Goal: Task Accomplishment & Management: Complete application form

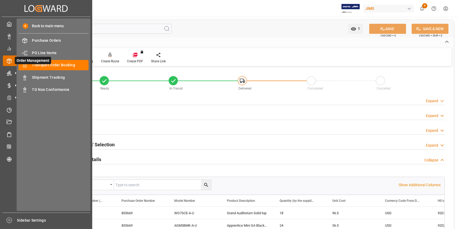
click at [48, 64] on span "Order Management" at bounding box center [33, 60] width 36 height 7
click at [52, 66] on span "Transport Order Booking" at bounding box center [60, 65] width 57 height 6
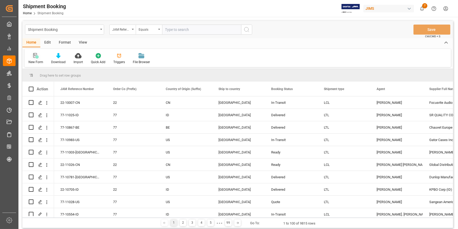
click at [34, 59] on div "New Form" at bounding box center [36, 59] width 23 height 12
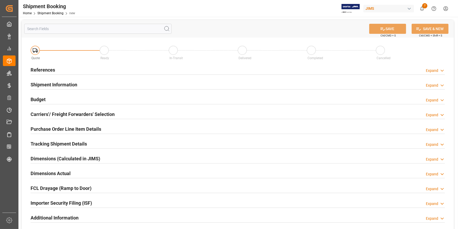
click at [56, 68] on div "References Expand" at bounding box center [238, 69] width 415 height 10
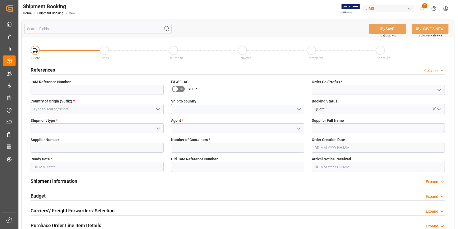
click at [205, 109] on input at bounding box center [237, 109] width 133 height 10
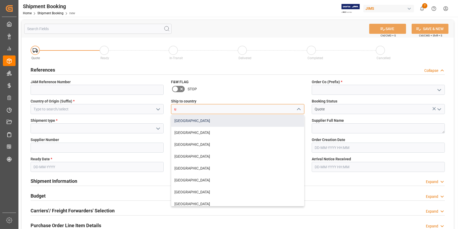
click at [210, 119] on div "[GEOGRAPHIC_DATA]" at bounding box center [237, 121] width 133 height 12
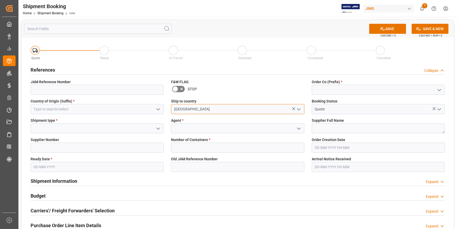
type input "[GEOGRAPHIC_DATA]"
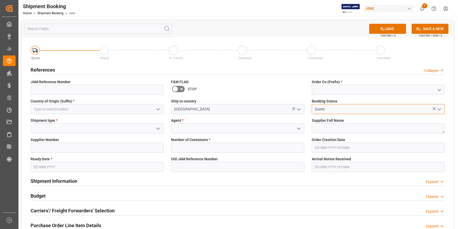
click at [330, 107] on input "Quote" at bounding box center [378, 109] width 133 height 10
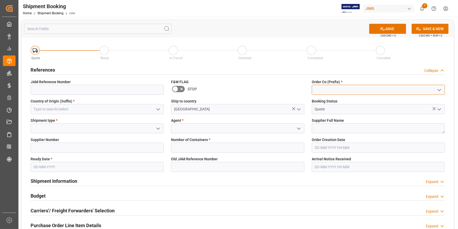
click at [318, 88] on input at bounding box center [378, 90] width 133 height 10
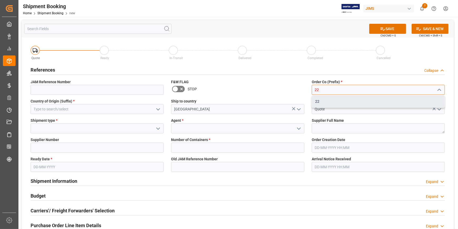
click at [322, 100] on div "22" at bounding box center [378, 101] width 133 height 12
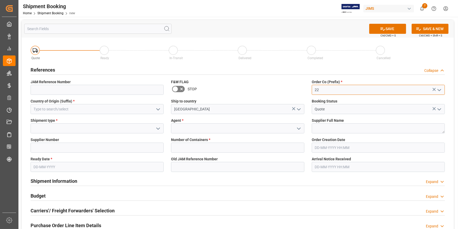
type input "22"
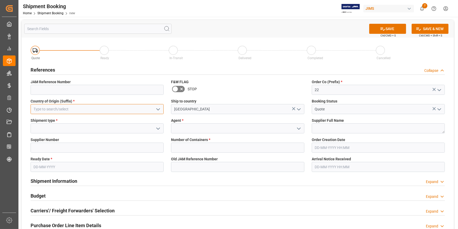
click at [46, 109] on input at bounding box center [97, 109] width 133 height 10
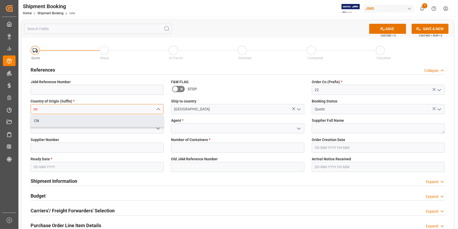
click at [37, 122] on div "CN" at bounding box center [97, 121] width 133 height 12
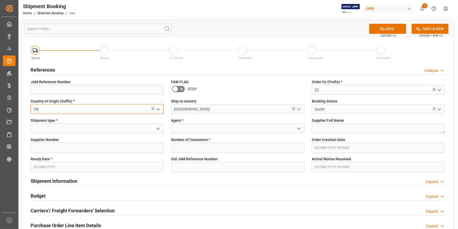
type input "CN"
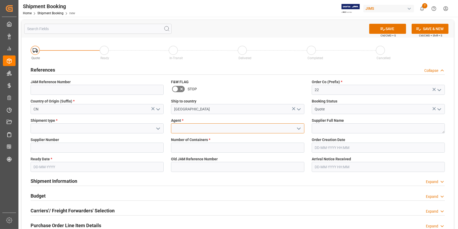
click at [181, 129] on input at bounding box center [237, 128] width 133 height 10
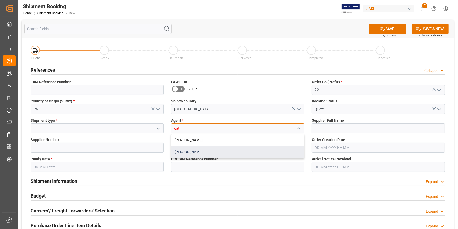
click at [198, 151] on div "[PERSON_NAME]" at bounding box center [237, 152] width 133 height 12
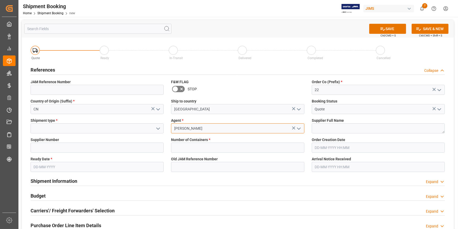
type input "[PERSON_NAME]"
click at [328, 130] on textarea at bounding box center [378, 128] width 133 height 10
click at [59, 148] on input at bounding box center [97, 147] width 133 height 10
paste input "626805"
type input "626805"
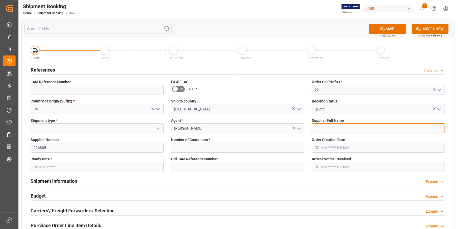
click at [324, 129] on textarea at bounding box center [378, 128] width 133 height 10
click at [322, 131] on textarea at bounding box center [378, 128] width 133 height 10
paste textarea "Zunyi Shenqu Musical Instrumen"
type textarea "Zunyi Shenqu Musical Instrumen"
click at [214, 147] on input "text" at bounding box center [237, 147] width 133 height 10
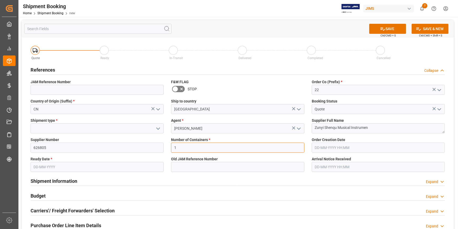
type input "1"
click at [55, 167] on input "text" at bounding box center [97, 167] width 133 height 10
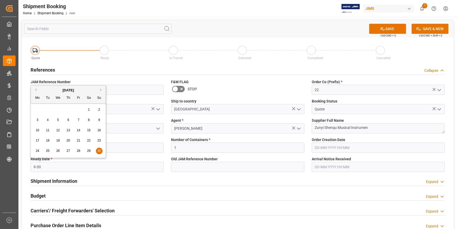
click at [100, 152] on span "30" at bounding box center [98, 151] width 3 height 4
type input "[DATE]"
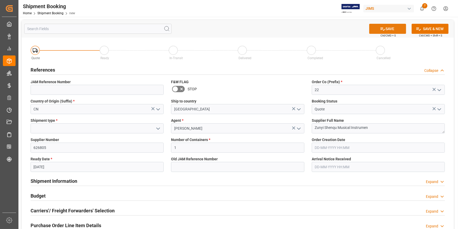
click at [392, 25] on button "SAVE" at bounding box center [387, 29] width 37 height 10
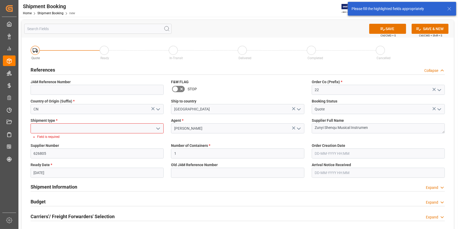
scroll to position [5, 0]
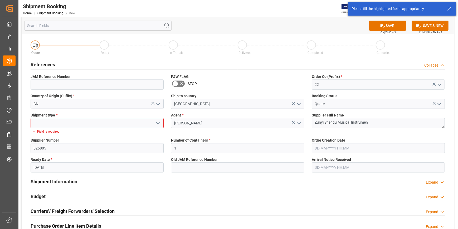
click at [51, 121] on input at bounding box center [97, 123] width 133 height 10
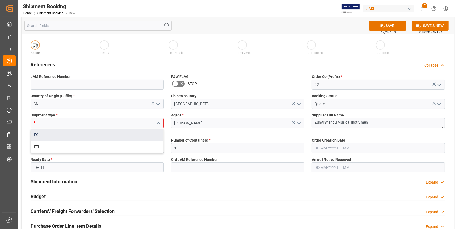
click at [46, 135] on div "FCL" at bounding box center [97, 135] width 133 height 12
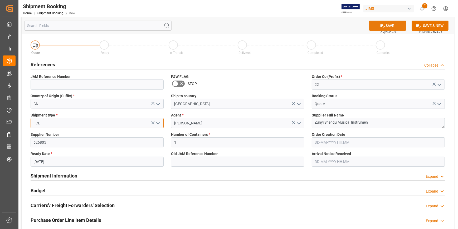
type input "FCL"
click at [396, 25] on button "SAVE" at bounding box center [387, 26] width 37 height 10
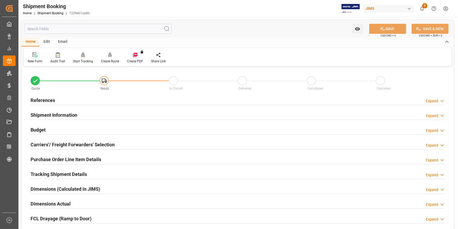
click at [57, 99] on div "References Expand" at bounding box center [238, 100] width 415 height 10
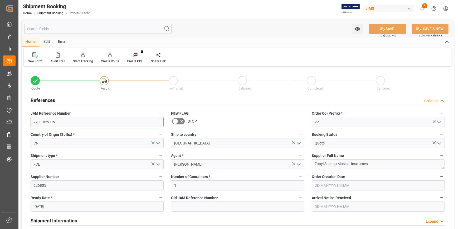
drag, startPoint x: 66, startPoint y: 123, endPoint x: 26, endPoint y: 122, distance: 39.8
click at [26, 122] on div "Quote Ready In-Transit Delivered Completed Cancelled References Collapse JAM Re…" at bounding box center [238, 232] width 432 height 328
click at [111, 55] on div at bounding box center [110, 55] width 18 height 6
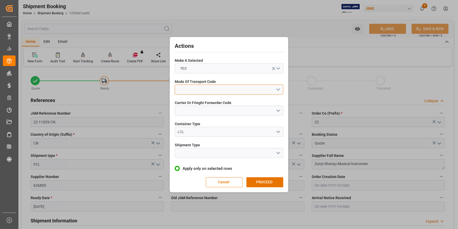
click at [192, 90] on button "open menu" at bounding box center [229, 89] width 109 height 10
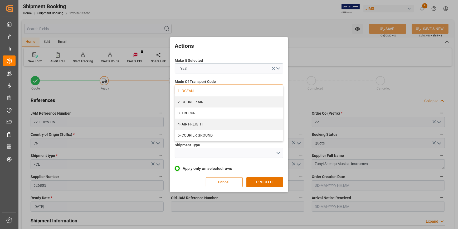
click at [192, 90] on div "1- OCEAN" at bounding box center [229, 90] width 108 height 11
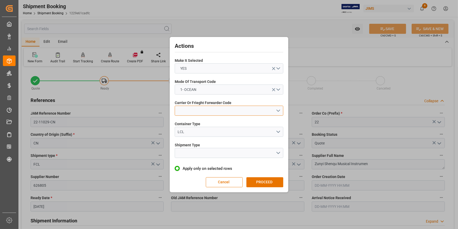
click at [193, 111] on button "open menu" at bounding box center [229, 110] width 109 height 10
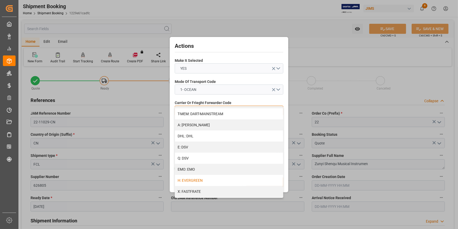
scroll to position [72, 0]
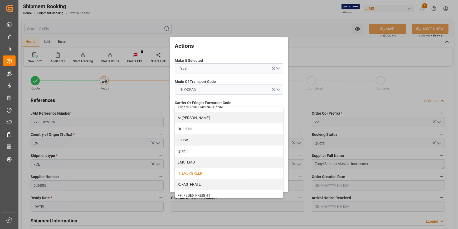
click at [204, 173] on div "H: EVERGREEN" at bounding box center [229, 172] width 108 height 11
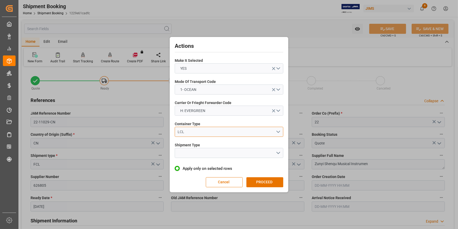
click at [193, 128] on button "LCL" at bounding box center [229, 132] width 109 height 10
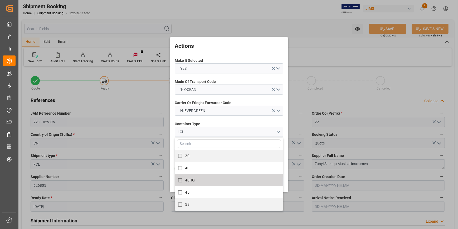
click at [200, 185] on label "40HQ" at bounding box center [226, 180] width 103 height 10
checkbox input "true"
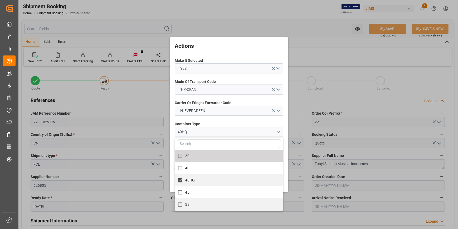
click at [216, 116] on div "Carrier Or Frieght Forwarder Code H: EVERGREEN" at bounding box center [229, 107] width 109 height 19
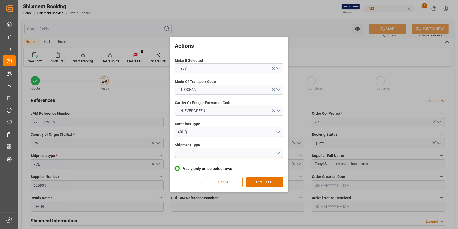
click at [200, 153] on button "open menu" at bounding box center [229, 153] width 109 height 10
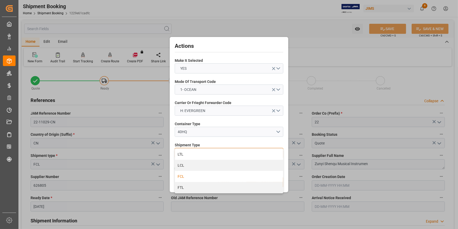
click at [189, 174] on div "FCL" at bounding box center [229, 176] width 108 height 11
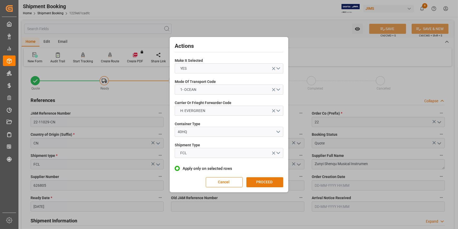
click at [260, 179] on button "PROCEED" at bounding box center [265, 182] width 37 height 10
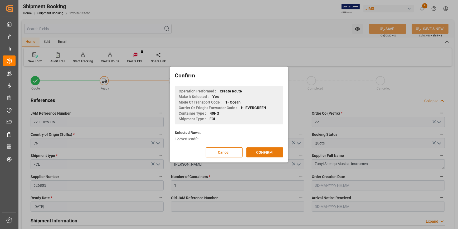
click at [264, 152] on button "CONFIRM" at bounding box center [265, 152] width 37 height 10
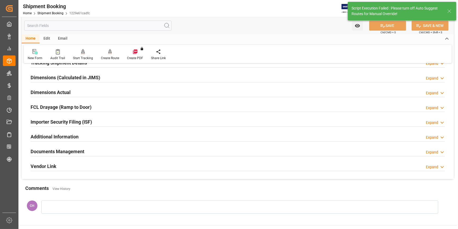
scroll to position [120, 0]
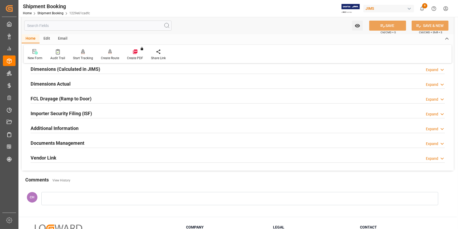
click at [38, 143] on h2 "Documents Management" at bounding box center [58, 142] width 54 height 7
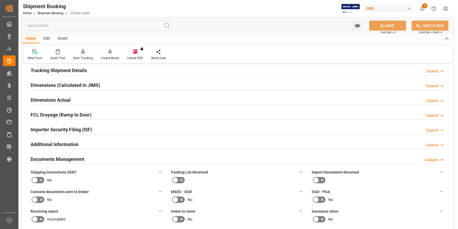
scroll to position [96, 0]
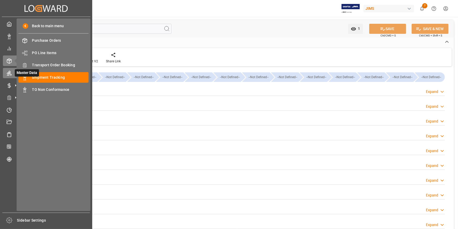
type input "22-08-2025"
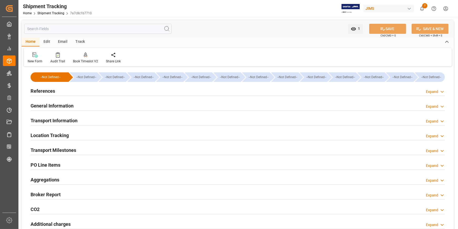
click at [41, 93] on h2 "References" at bounding box center [43, 90] width 25 height 7
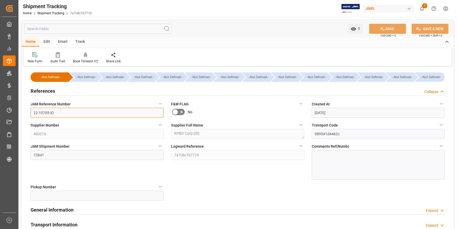
drag, startPoint x: 55, startPoint y: 113, endPoint x: 30, endPoint y: 117, distance: 25.3
click at [30, 117] on div "JAM Reference Number 22-10705-ID" at bounding box center [97, 108] width 141 height 21
